Goal: Transaction & Acquisition: Subscribe to service/newsletter

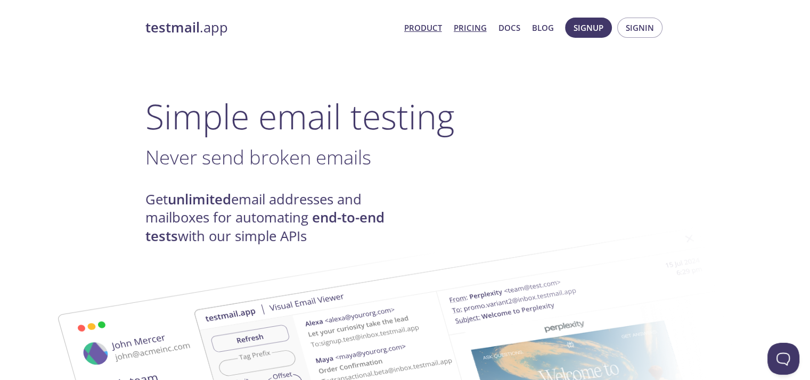
click at [475, 26] on link "Pricing" at bounding box center [470, 28] width 33 height 14
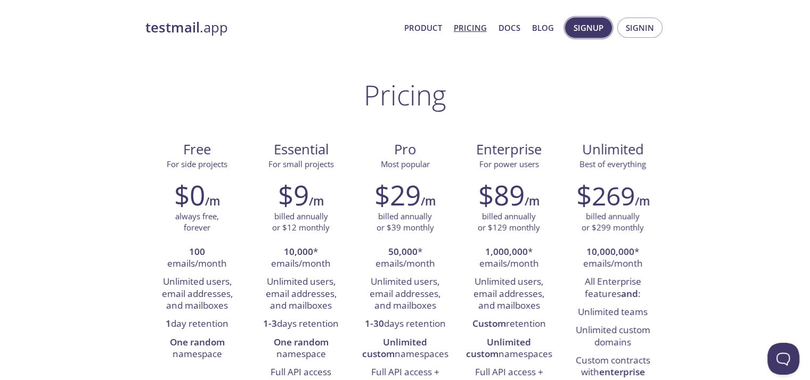
click at [588, 28] on span "Signup" at bounding box center [589, 28] width 30 height 14
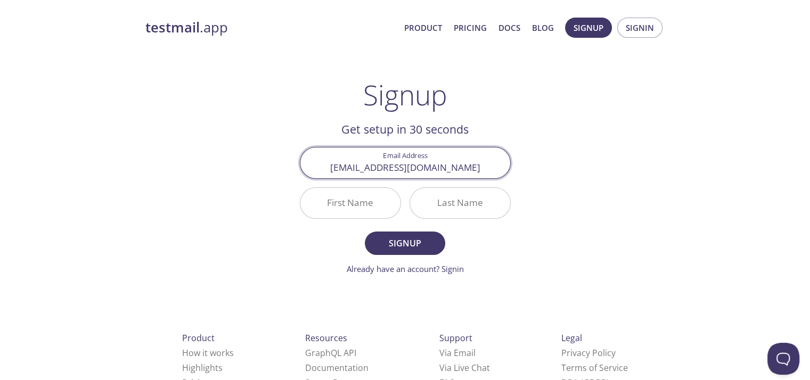
type input "sahilrochlani8887@gmail.com"
click at [367, 201] on input "First Name" at bounding box center [351, 203] width 100 height 30
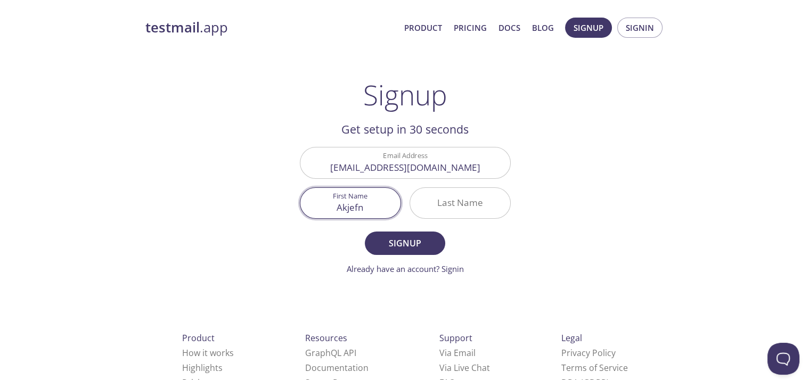
type input "Akjefn"
click at [447, 201] on input "Last Name" at bounding box center [460, 203] width 100 height 30
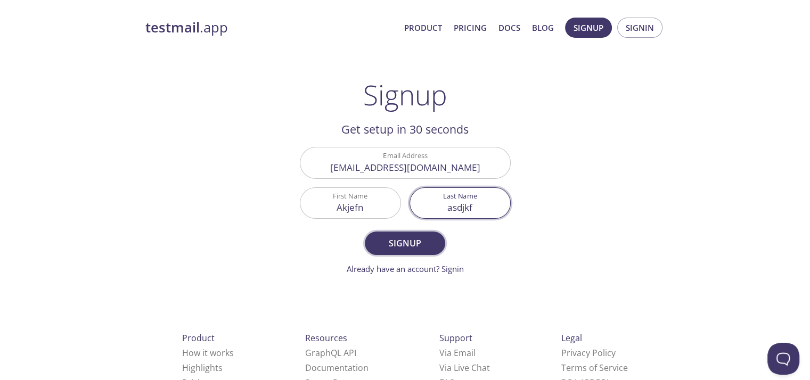
type input "asdjkf"
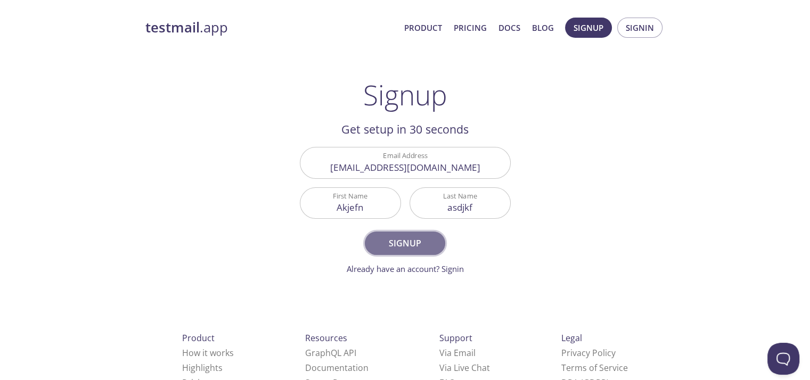
click at [417, 233] on button "Signup" at bounding box center [405, 243] width 80 height 23
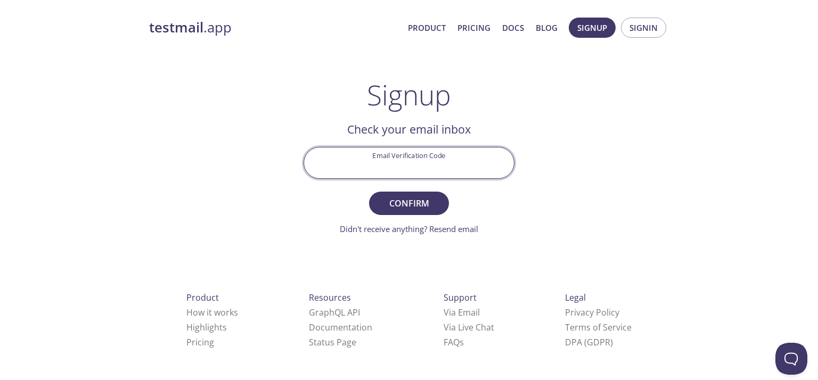
click at [407, 161] on input "Email Verification Code" at bounding box center [409, 163] width 210 height 30
paste input "SDWEX1G"
type input "SDWEX1G"
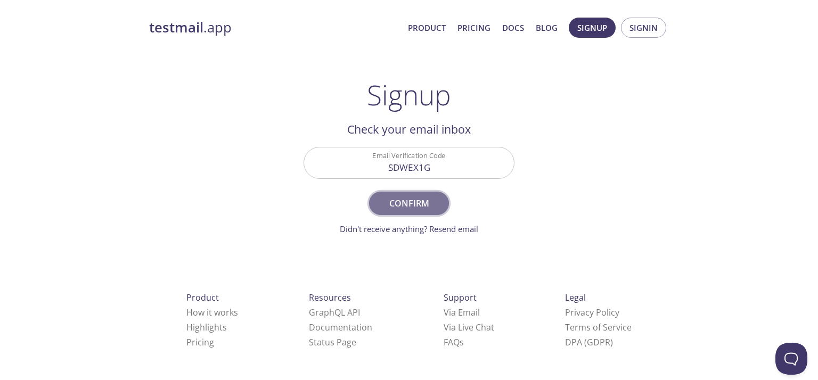
click at [394, 194] on button "Confirm" at bounding box center [409, 203] width 80 height 23
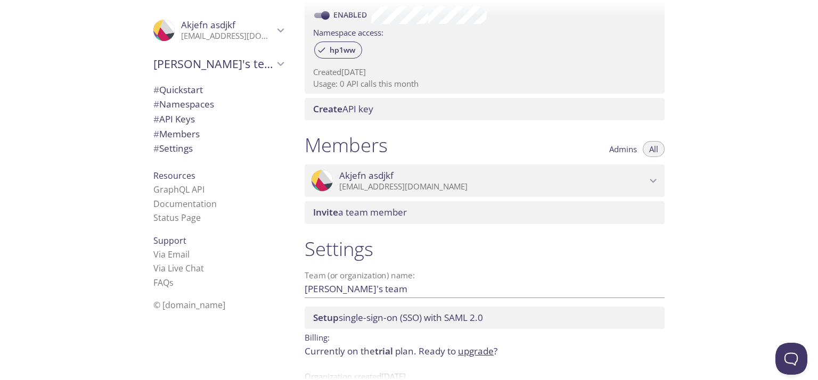
scroll to position [377, 0]
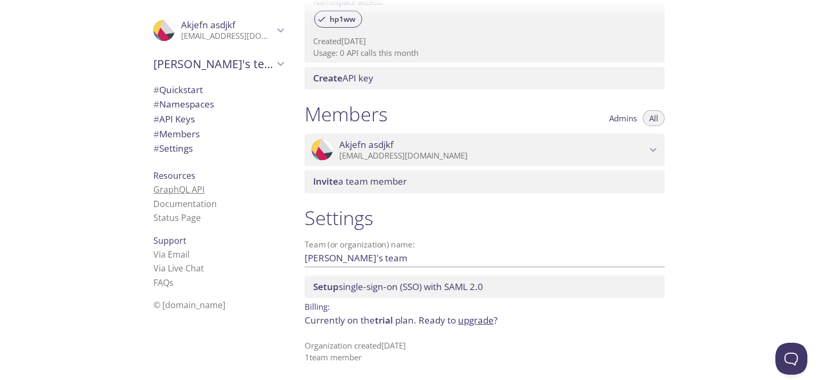
click at [177, 186] on link "GraphQL API" at bounding box center [178, 190] width 51 height 12
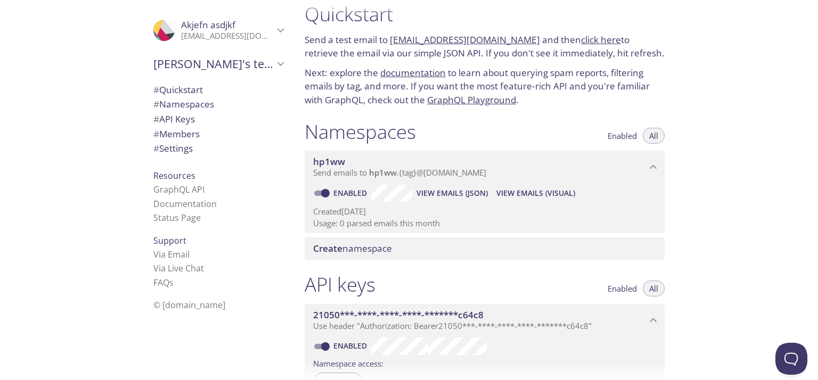
scroll to position [0, 0]
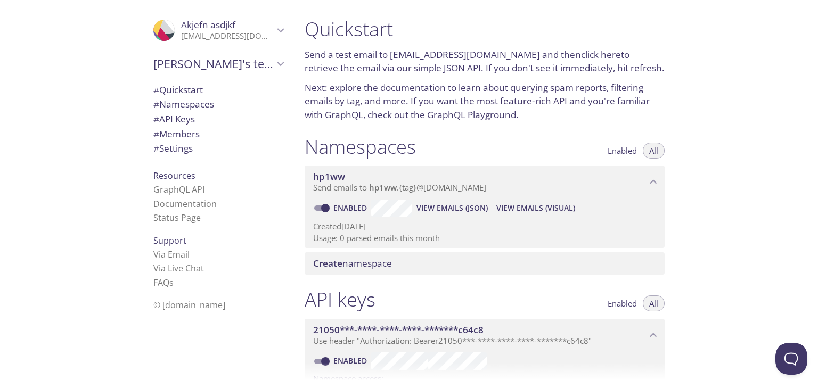
click at [584, 51] on link "click here" at bounding box center [601, 54] width 40 height 12
click at [509, 209] on span "View Emails (Visual)" at bounding box center [536, 208] width 79 height 13
drag, startPoint x: 528, startPoint y: 53, endPoint x: 390, endPoint y: 54, distance: 137.5
click at [390, 54] on p "Send a test email to hp1ww.test@inbox.testmail.app and then click here to retri…" at bounding box center [485, 61] width 360 height 27
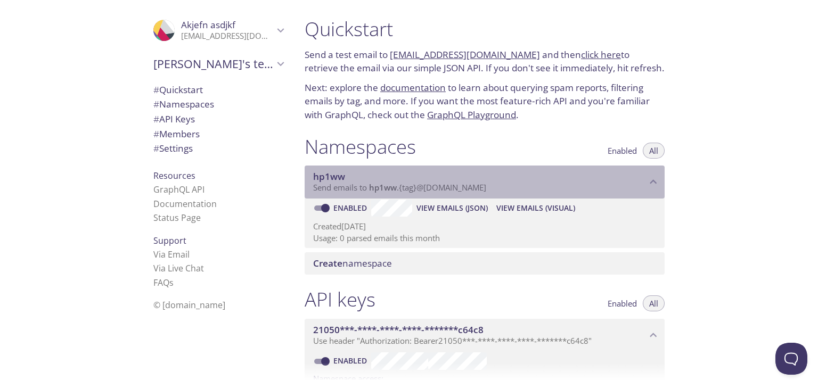
click at [335, 179] on span "hp1ww" at bounding box center [329, 177] width 32 height 12
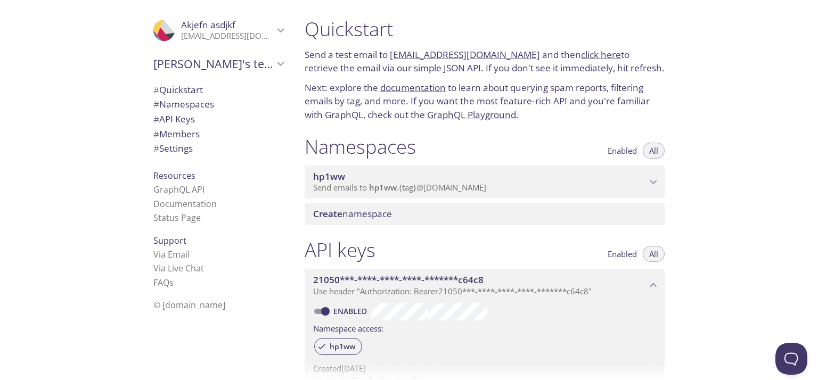
click at [335, 179] on span "hp1ww" at bounding box center [329, 177] width 32 height 12
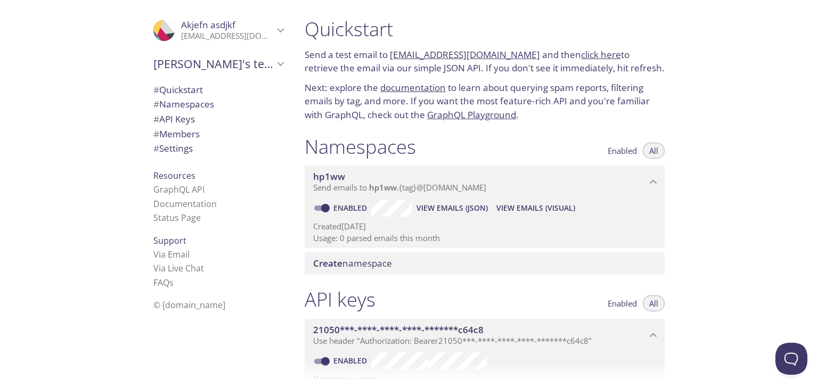
copy link "hp1ww.test@inbox.testmail.app"
